Goal: Task Accomplishment & Management: Use online tool/utility

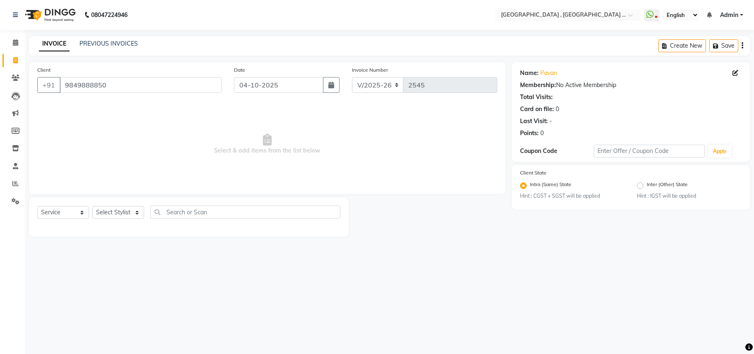
select select "4558"
select select "service"
click at [125, 206] on select "Select Stylist Amit [PERSON_NAME] BUNTY Deep [PERSON_NAME] M Gautam la bella [P…" at bounding box center [118, 212] width 52 height 13
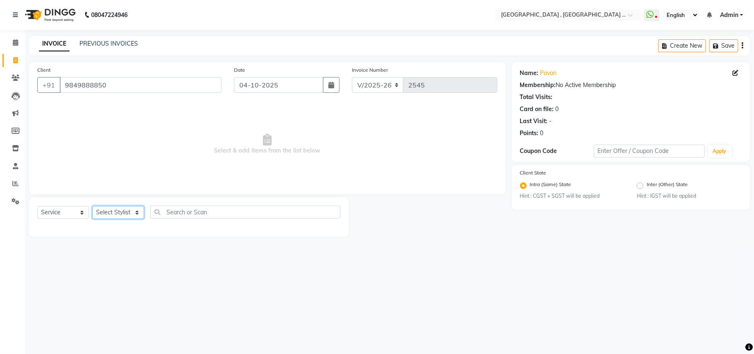
select select "68186"
click at [92, 206] on select "Select Stylist Amit [PERSON_NAME] BUNTY Deep [PERSON_NAME] M Gautam la bella [P…" at bounding box center [118, 212] width 52 height 13
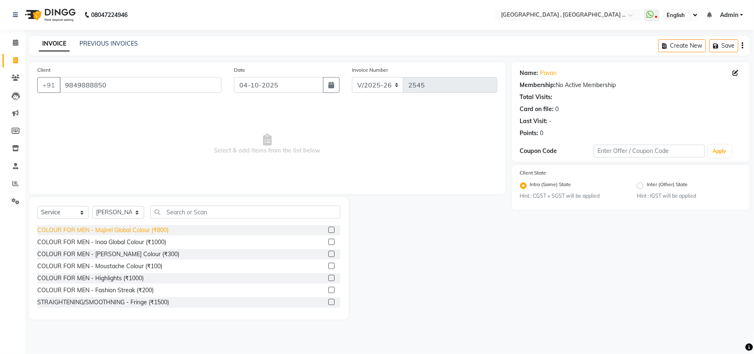
click at [158, 227] on div "COLOUR FOR MEN - Majirel Global Colour (₹800)" at bounding box center [102, 230] width 131 height 9
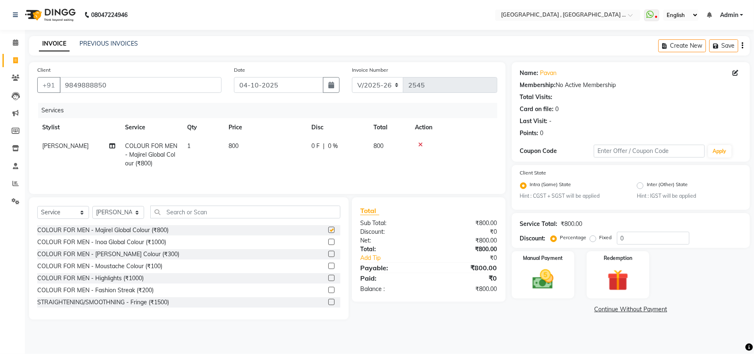
checkbox input "false"
click at [541, 290] on img at bounding box center [543, 280] width 36 height 26
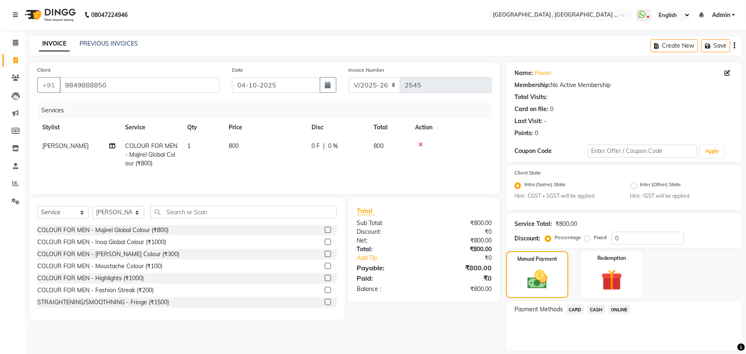
click at [607, 315] on div "Payment Methods CARD CASH ONLINE" at bounding box center [624, 326] width 236 height 50
click at [617, 309] on span "ONLINE" at bounding box center [619, 309] width 22 height 10
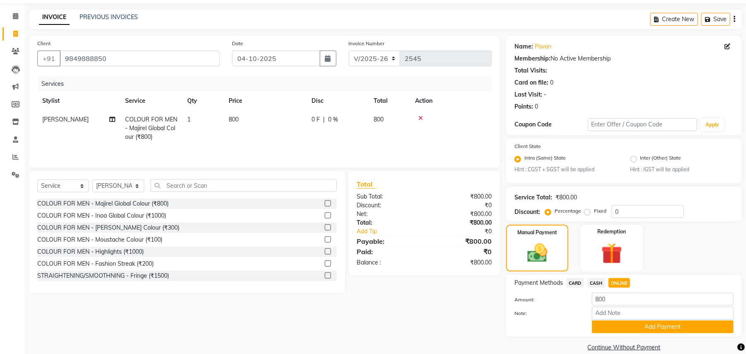
scroll to position [38, 0]
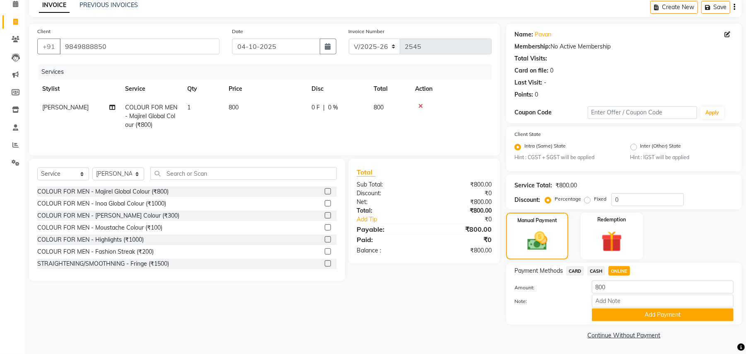
click at [613, 323] on div "Payment Methods CARD CASH ONLINE Amount: 800 Note: Add Payment" at bounding box center [624, 293] width 236 height 62
click at [609, 315] on button "Add Payment" at bounding box center [663, 314] width 142 height 13
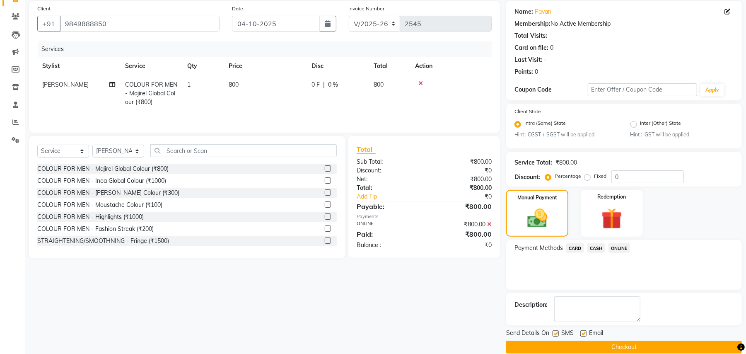
scroll to position [73, 0]
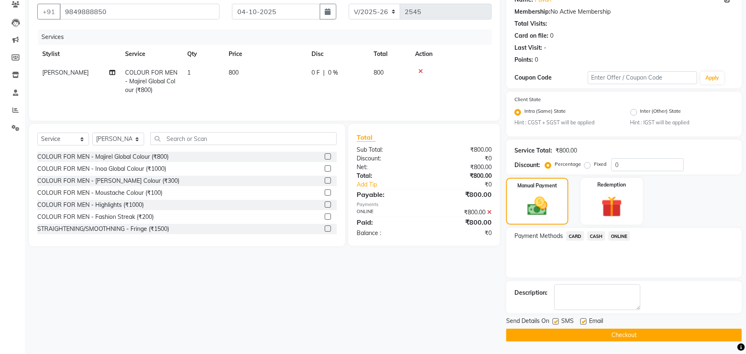
click at [604, 338] on button "Checkout" at bounding box center [624, 334] width 236 height 13
click at [604, 338] on div "Checkout" at bounding box center [624, 334] width 236 height 13
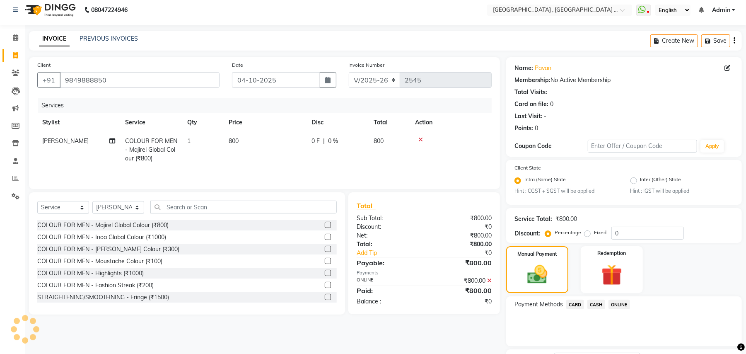
scroll to position [0, 0]
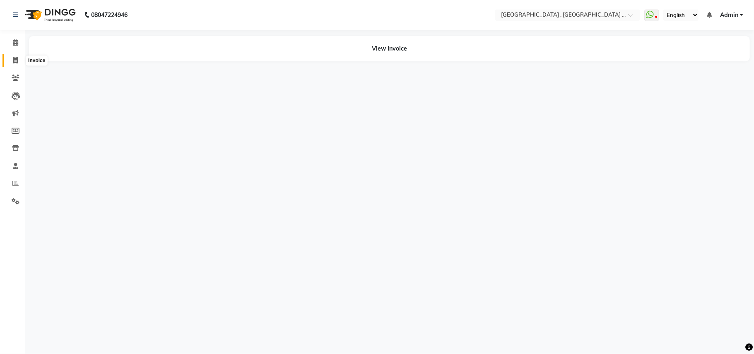
click at [15, 57] on icon at bounding box center [15, 60] width 5 height 6
select select "4558"
select select "service"
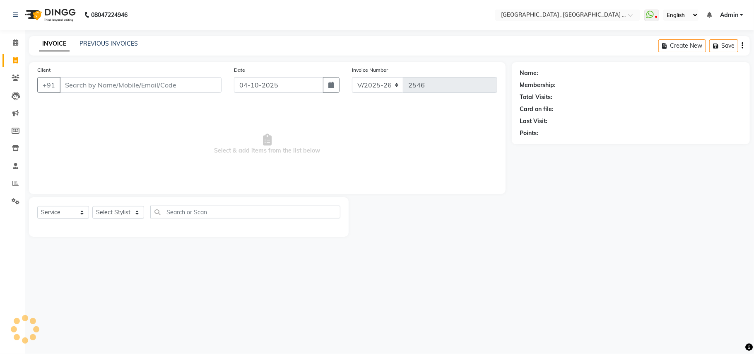
click at [81, 84] on input "Client" at bounding box center [141, 85] width 162 height 16
click at [81, 83] on input "Client" at bounding box center [141, 85] width 162 height 16
click at [81, 82] on input "Client" at bounding box center [141, 85] width 162 height 16
type input "9930513579"
click at [201, 88] on span "Add Client" at bounding box center [200, 85] width 33 height 8
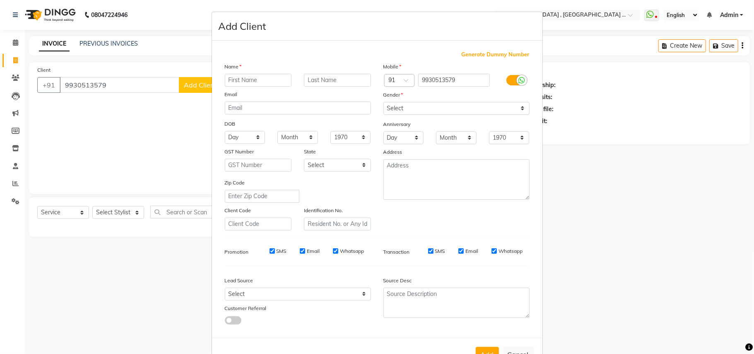
drag, startPoint x: 242, startPoint y: 79, endPoint x: 226, endPoint y: 84, distance: 16.5
click at [231, 84] on input "text" at bounding box center [258, 80] width 67 height 13
type input "Mohan"
click at [416, 108] on select "Select [DEMOGRAPHIC_DATA] [DEMOGRAPHIC_DATA] Other Prefer Not To Say" at bounding box center [456, 108] width 146 height 13
select select "[DEMOGRAPHIC_DATA]"
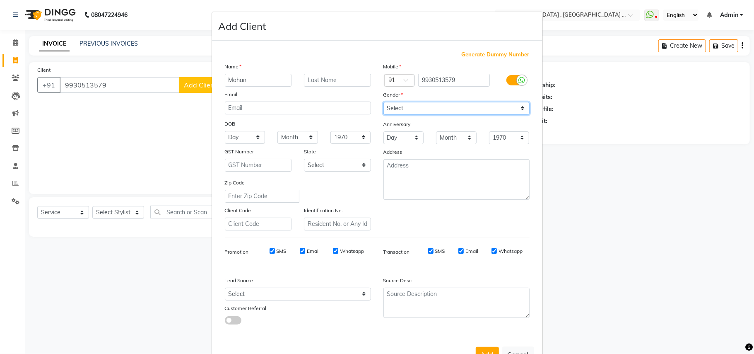
click at [383, 102] on select "Select [DEMOGRAPHIC_DATA] [DEMOGRAPHIC_DATA] Other Prefer Not To Say" at bounding box center [456, 108] width 146 height 13
click at [486, 349] on button "Add" at bounding box center [487, 353] width 23 height 15
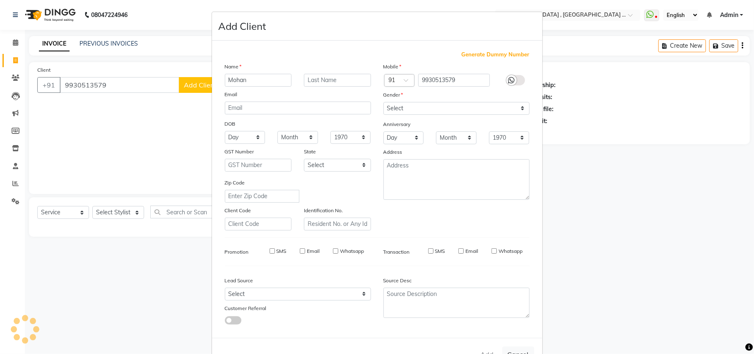
select select
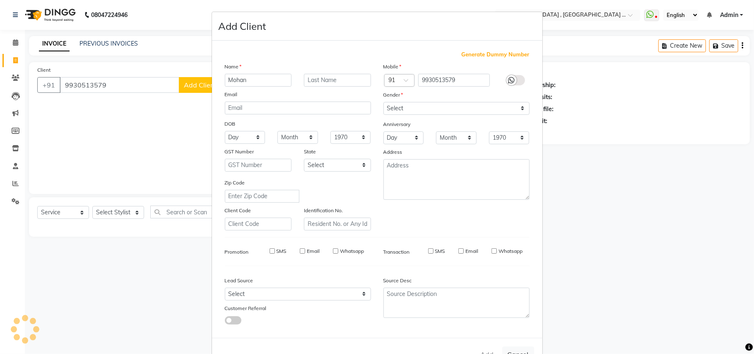
select select
checkbox input "false"
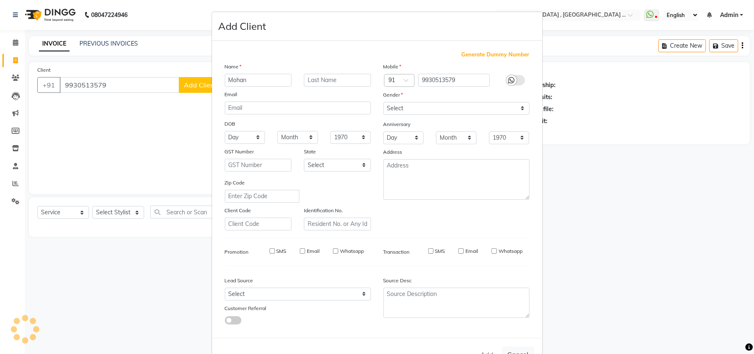
checkbox input "false"
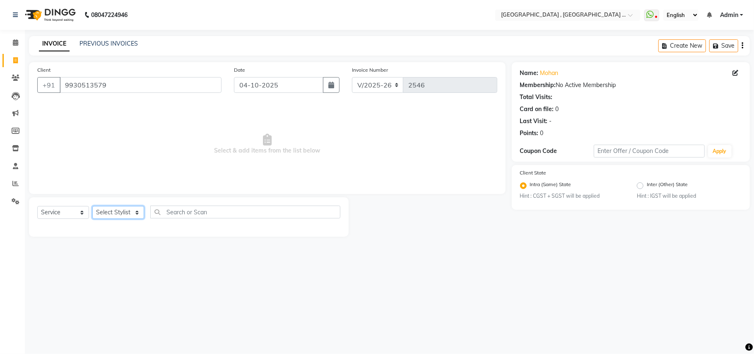
click at [104, 214] on select "Select Stylist Amit [PERSON_NAME] BUNTY Deep [PERSON_NAME] M Gautam la bella [P…" at bounding box center [118, 212] width 52 height 13
click at [113, 212] on select "Select Stylist Amit [PERSON_NAME] BUNTY Deep [PERSON_NAME] M Gautam la bella [P…" at bounding box center [118, 212] width 52 height 13
select select "71491"
click at [92, 206] on select "Select Stylist Amit [PERSON_NAME] BUNTY Deep [PERSON_NAME] M Gautam la bella [P…" at bounding box center [118, 212] width 52 height 13
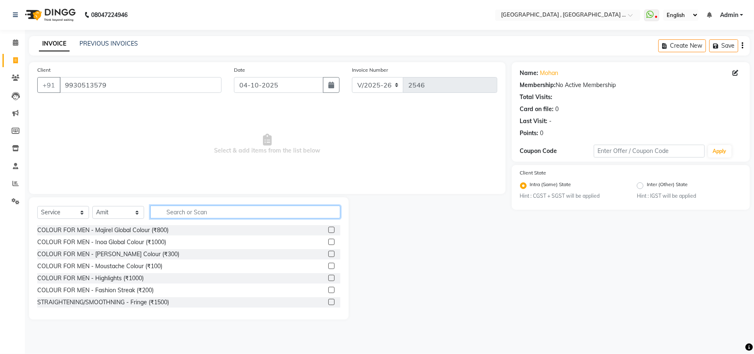
click at [191, 209] on input "text" at bounding box center [245, 211] width 190 height 13
click at [186, 214] on input "text" at bounding box center [245, 211] width 190 height 13
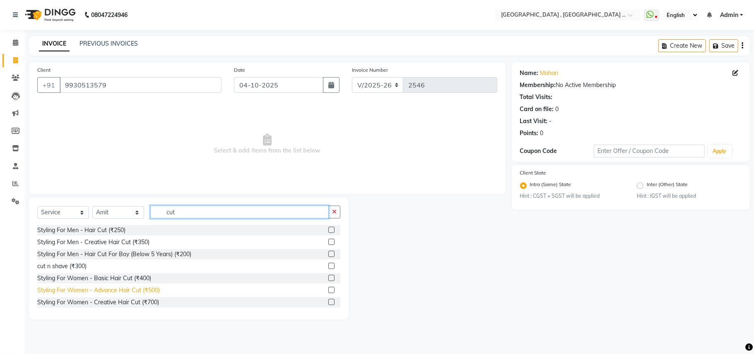
type input "cut"
click at [137, 293] on div "Styling For Women - Advance Hair Cut (₹500)" at bounding box center [98, 290] width 123 height 9
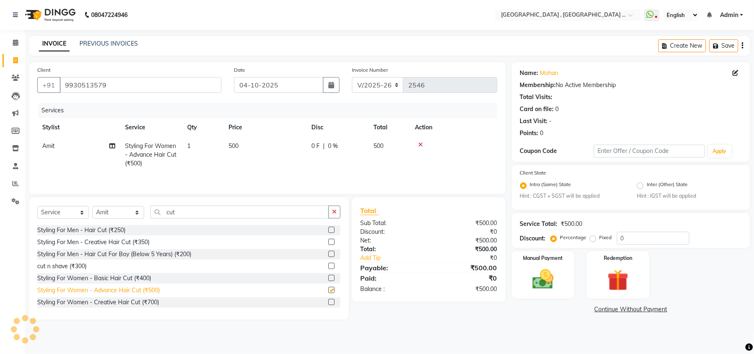
checkbox input "false"
click at [514, 274] on div "Manual Payment" at bounding box center [542, 274] width 65 height 49
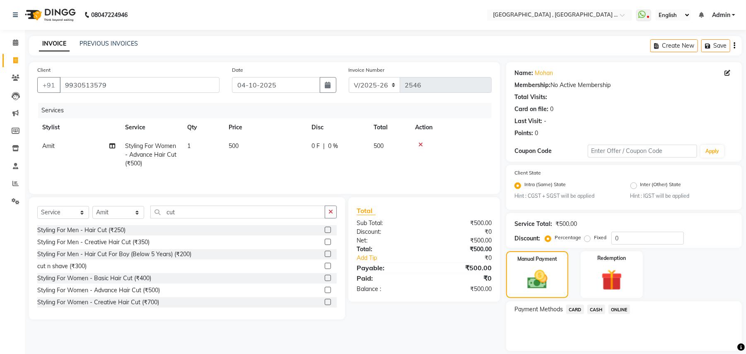
click at [611, 313] on span "ONLINE" at bounding box center [619, 309] width 22 height 10
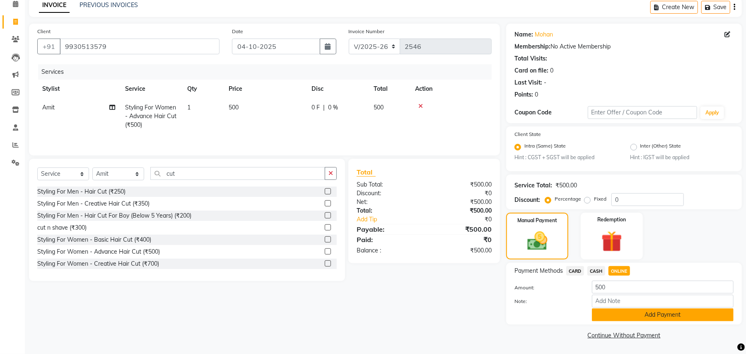
click at [618, 318] on button "Add Payment" at bounding box center [663, 314] width 142 height 13
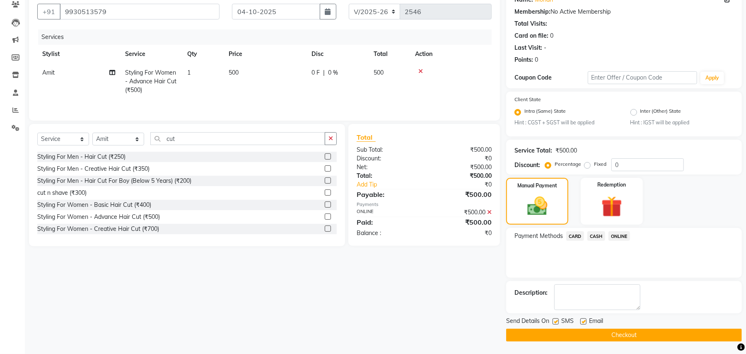
click at [607, 333] on button "Checkout" at bounding box center [624, 334] width 236 height 13
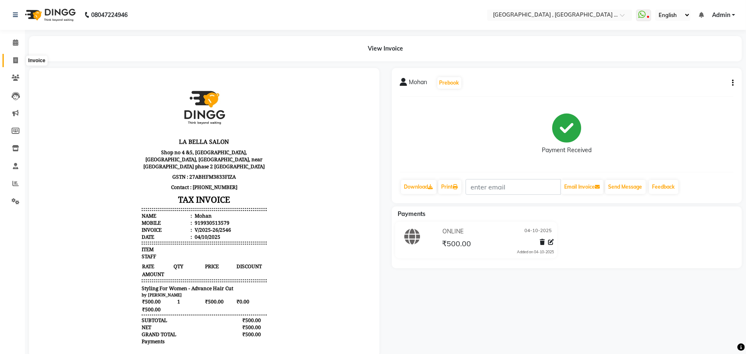
click at [19, 62] on span at bounding box center [15, 61] width 14 height 10
select select "service"
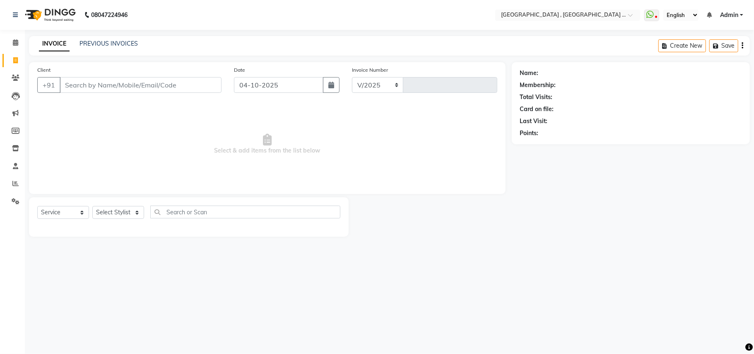
select select "4558"
type input "2547"
click at [94, 43] on link "PREVIOUS INVOICES" at bounding box center [108, 43] width 58 height 7
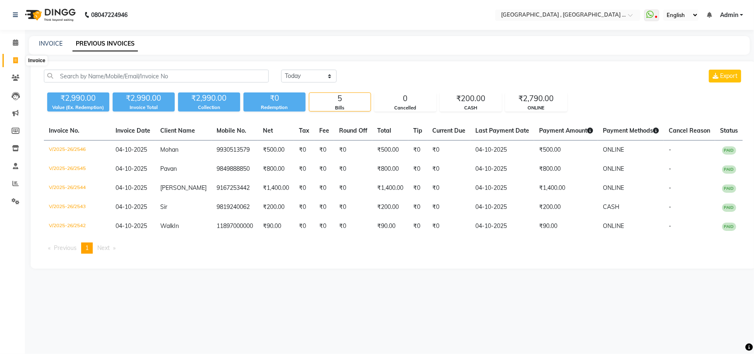
click at [17, 62] on icon at bounding box center [15, 60] width 5 height 6
select select "service"
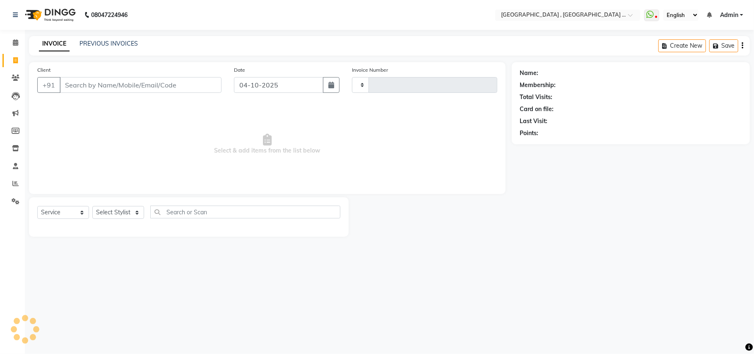
type input "2547"
select select "4558"
